Goal: Transaction & Acquisition: Book appointment/travel/reservation

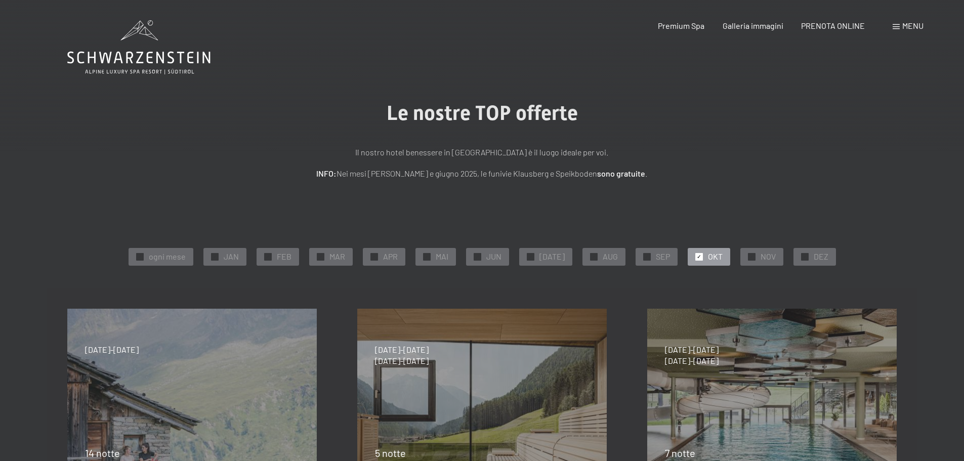
click at [905, 26] on span "Menu" at bounding box center [912, 26] width 21 height 10
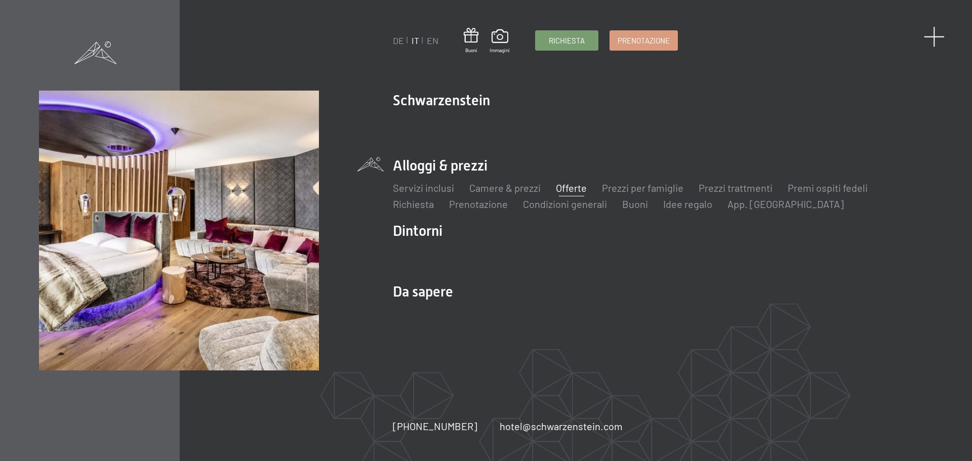
click at [932, 38] on span at bounding box center [934, 36] width 21 height 21
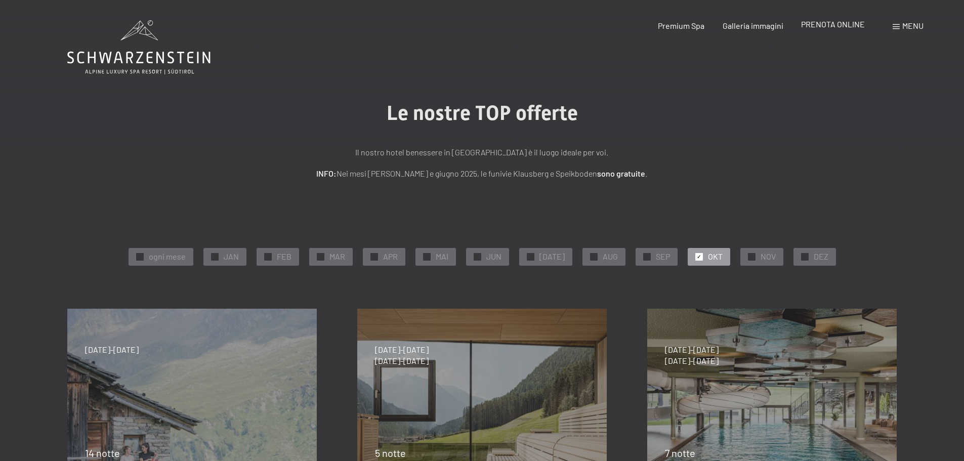
click at [836, 28] on span "PRENOTA ONLINE" at bounding box center [833, 24] width 64 height 10
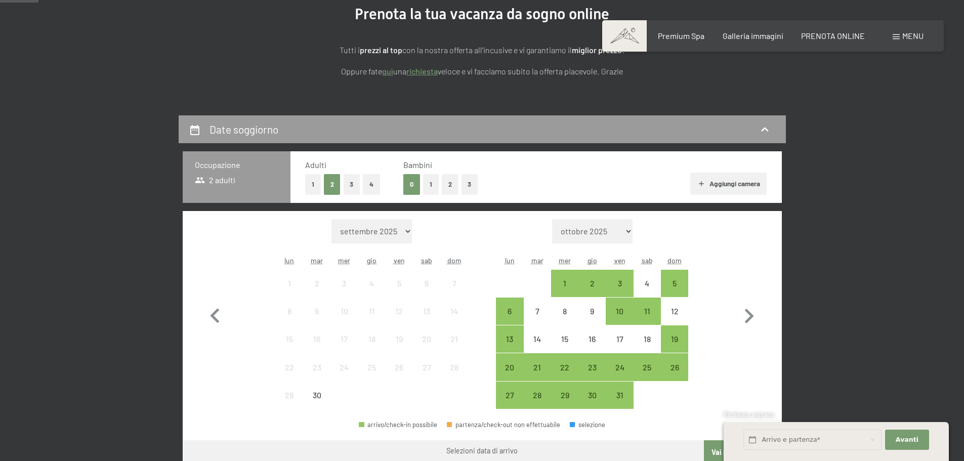
scroll to position [152, 0]
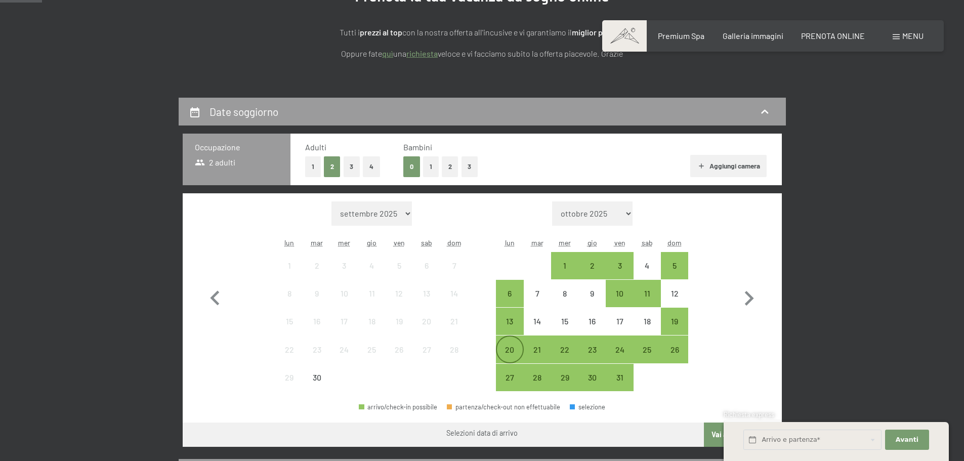
click at [516, 348] on div "20" at bounding box center [509, 358] width 25 height 25
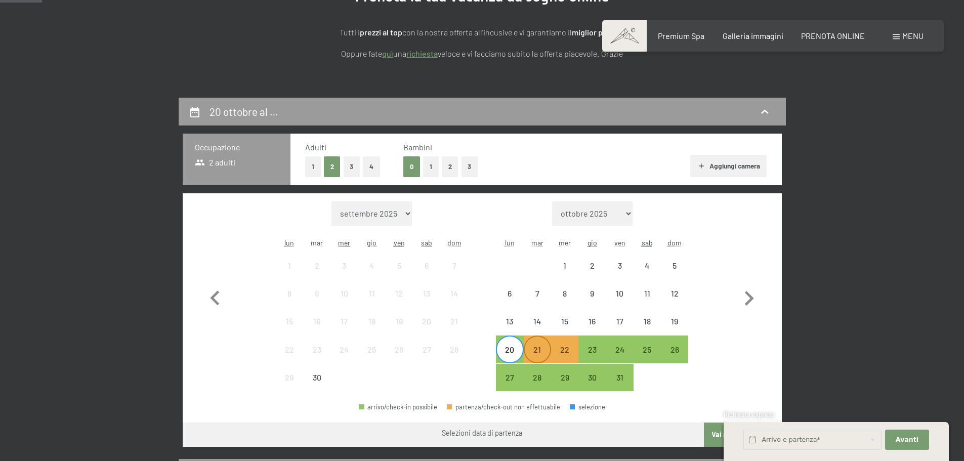
click at [541, 349] on div "21" at bounding box center [537, 358] width 25 height 25
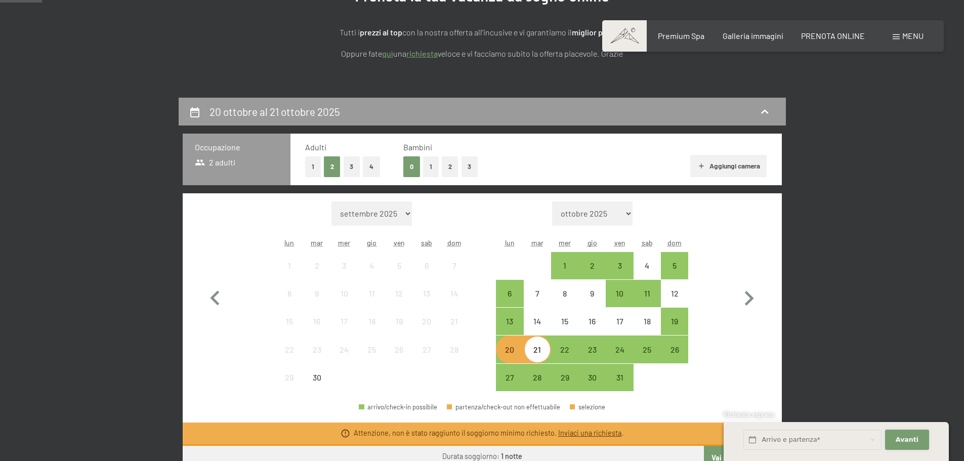
click at [892, 435] on button "Avanti Nascondere i campi dell'indirizzo" at bounding box center [907, 440] width 44 height 21
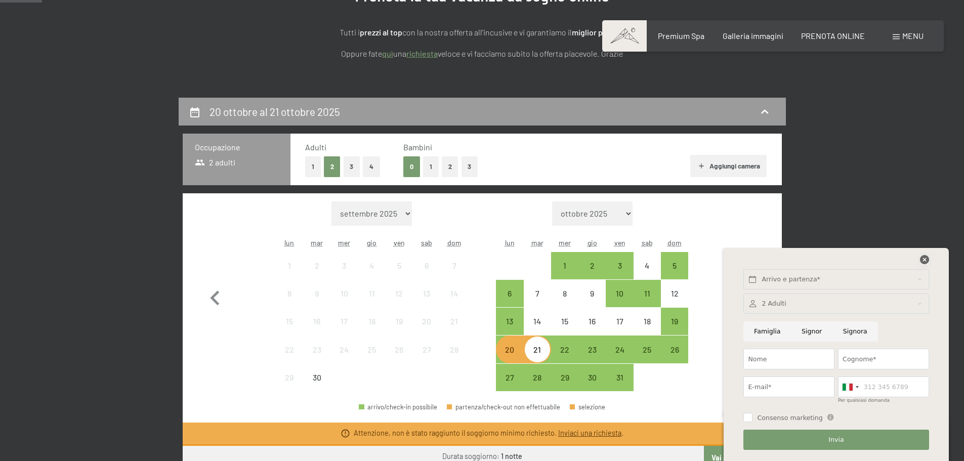
click at [924, 258] on icon at bounding box center [924, 259] width 9 height 9
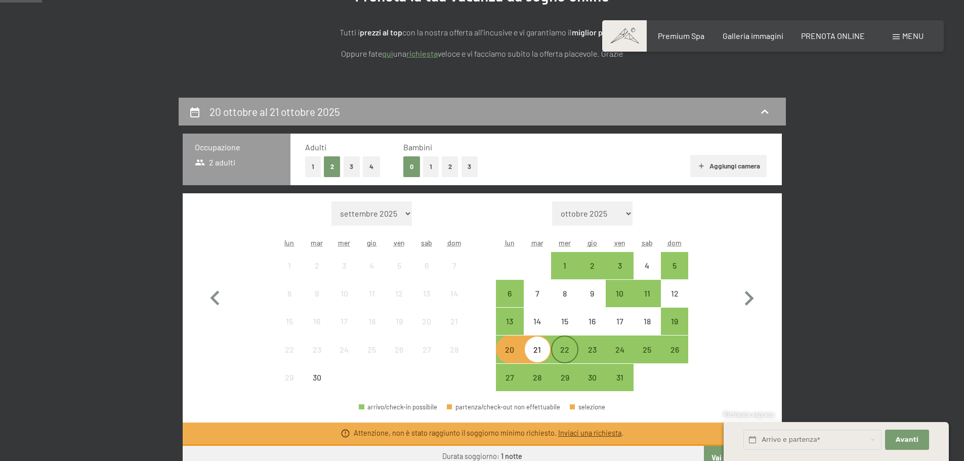
click at [562, 348] on div "22" at bounding box center [564, 358] width 25 height 25
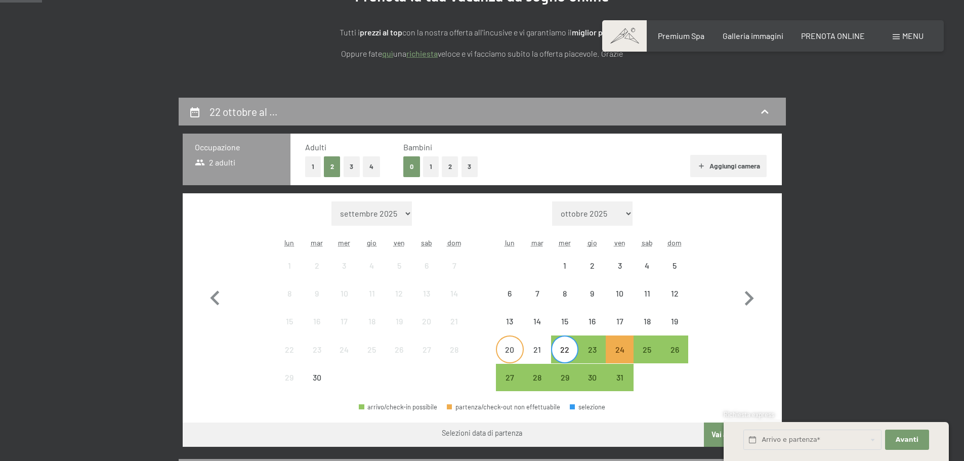
click at [504, 350] on div "20" at bounding box center [509, 358] width 25 height 25
click at [564, 349] on div "22" at bounding box center [564, 358] width 25 height 25
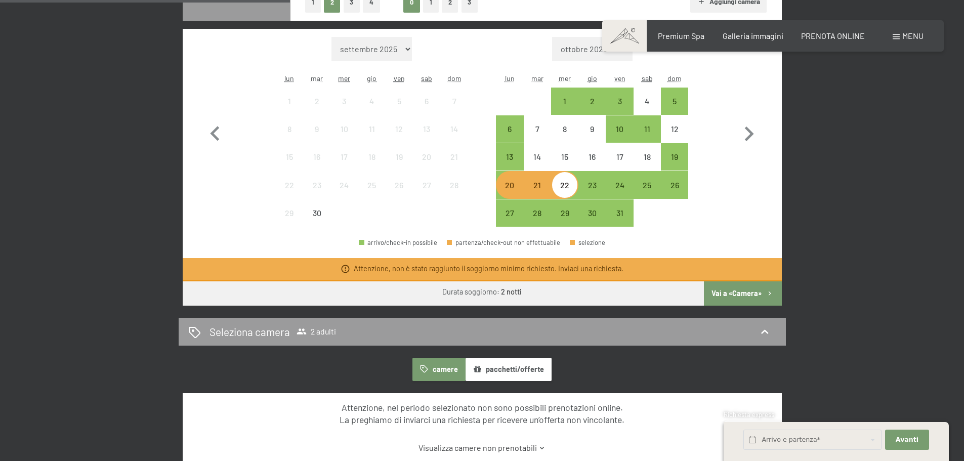
scroll to position [354, 0]
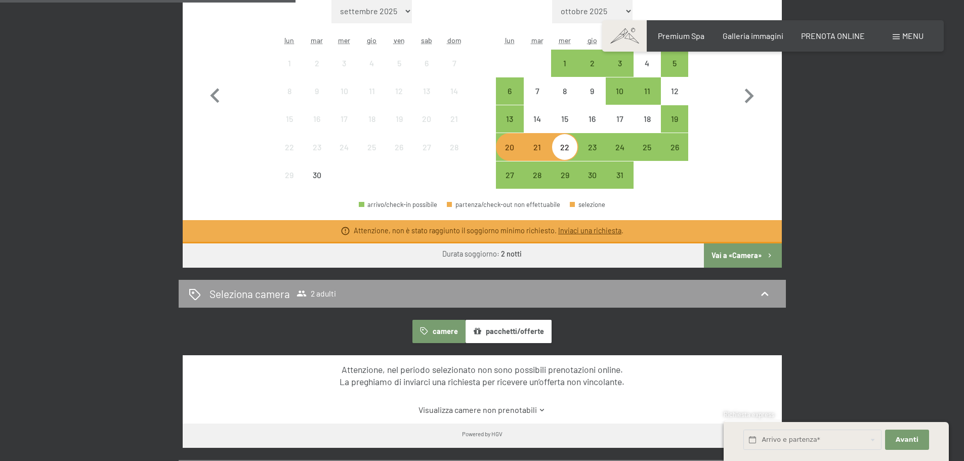
click at [757, 258] on button "Vai a «Camera»" at bounding box center [742, 255] width 77 height 24
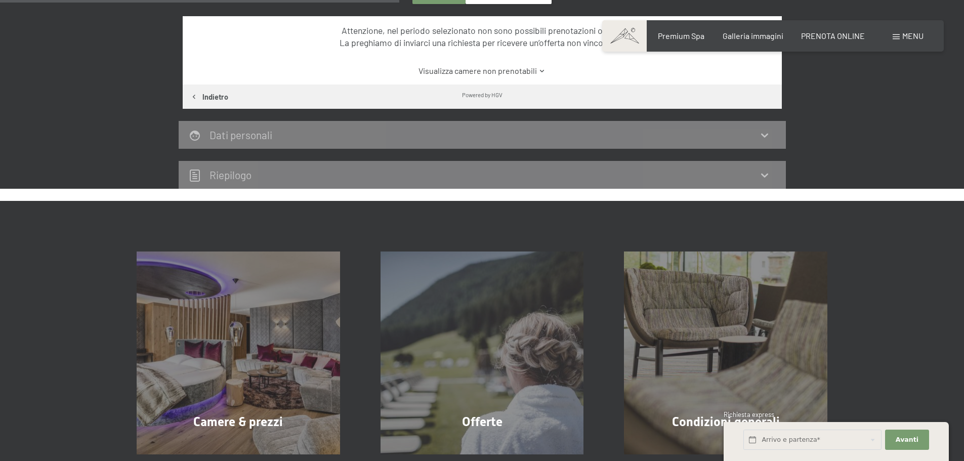
scroll to position [351, 0]
